Goal: Task Accomplishment & Management: Complete application form

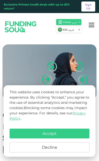
click at [58, 147] on button "Decline" at bounding box center [49, 147] width 79 height 10
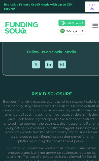
scroll to position [760, 0]
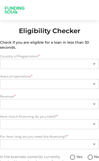
type input "1"
